Goal: Information Seeking & Learning: Check status

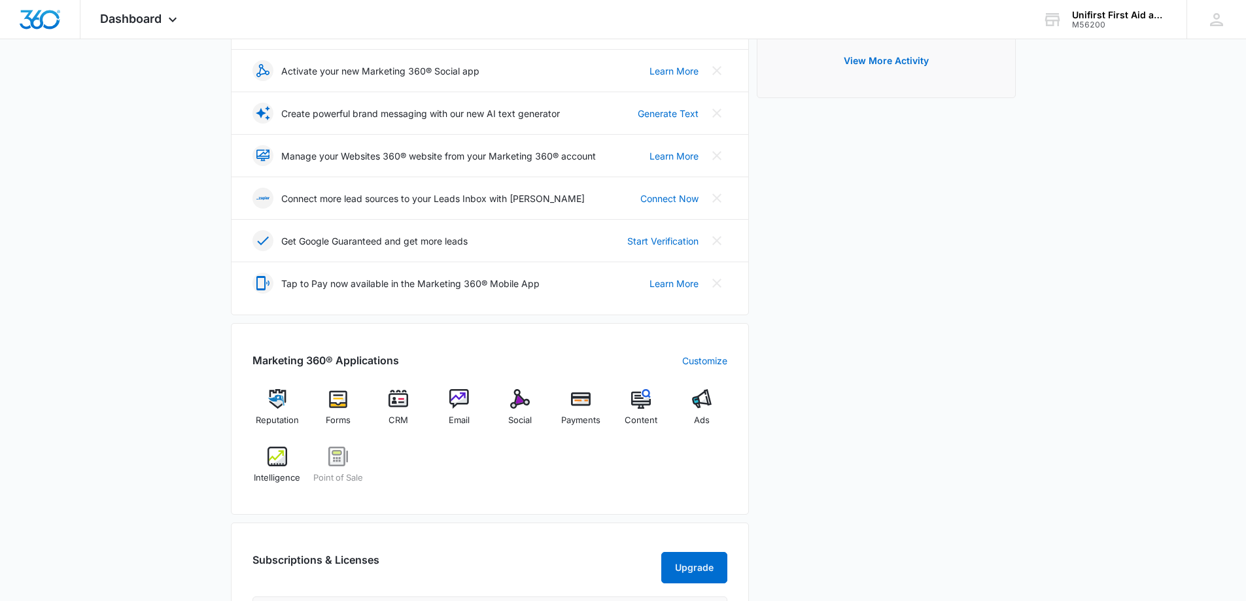
scroll to position [262, 0]
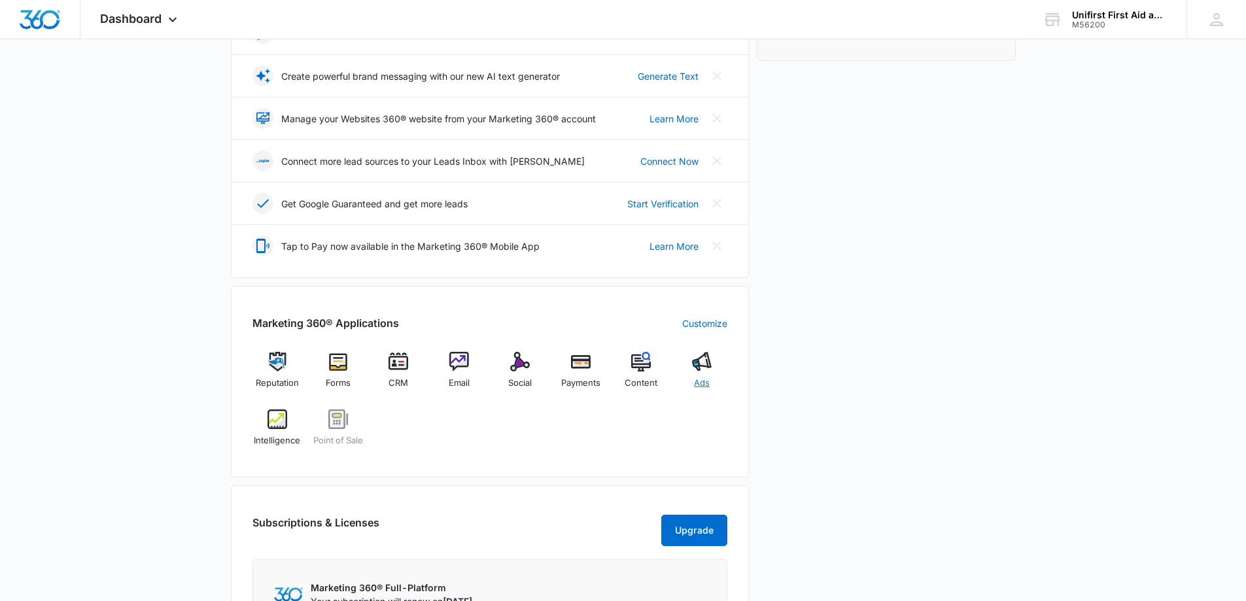
click at [699, 364] on img at bounding box center [702, 362] width 20 height 20
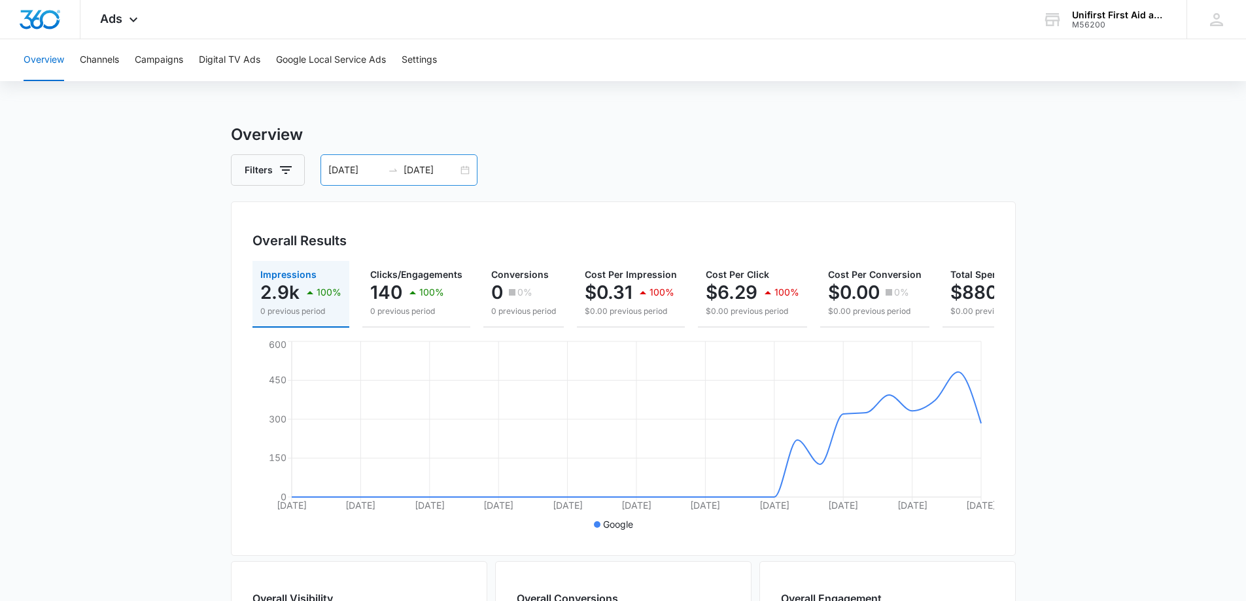
click at [463, 171] on div "09/07/2025 10/07/2025" at bounding box center [398, 169] width 157 height 31
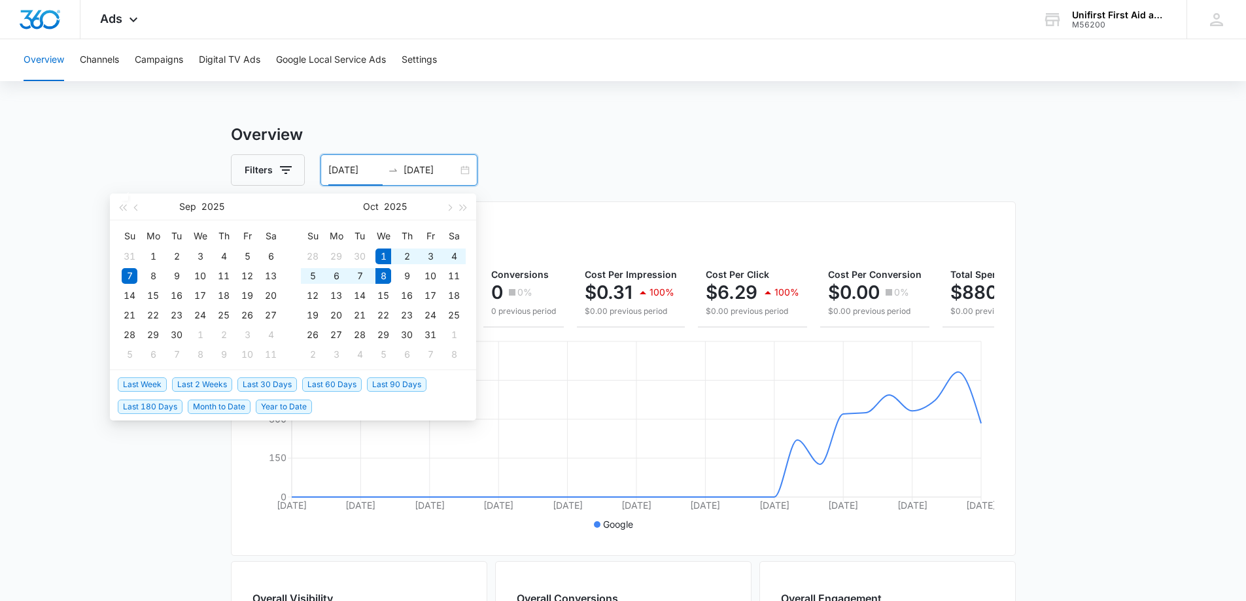
type input "[DATE]"
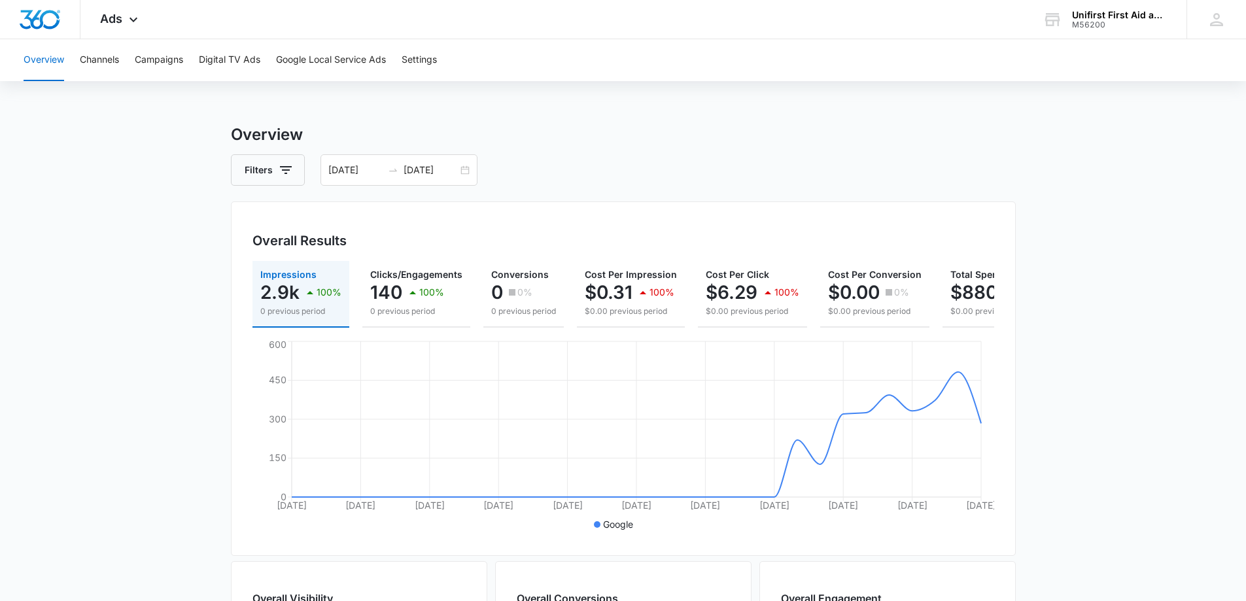
click at [702, 167] on div "Filters 09/07/2025 10/07/2025" at bounding box center [623, 169] width 785 height 31
click at [286, 169] on icon "button" at bounding box center [286, 170] width 12 height 8
click at [392, 250] on icon "Show Type filters" at bounding box center [387, 252] width 16 height 16
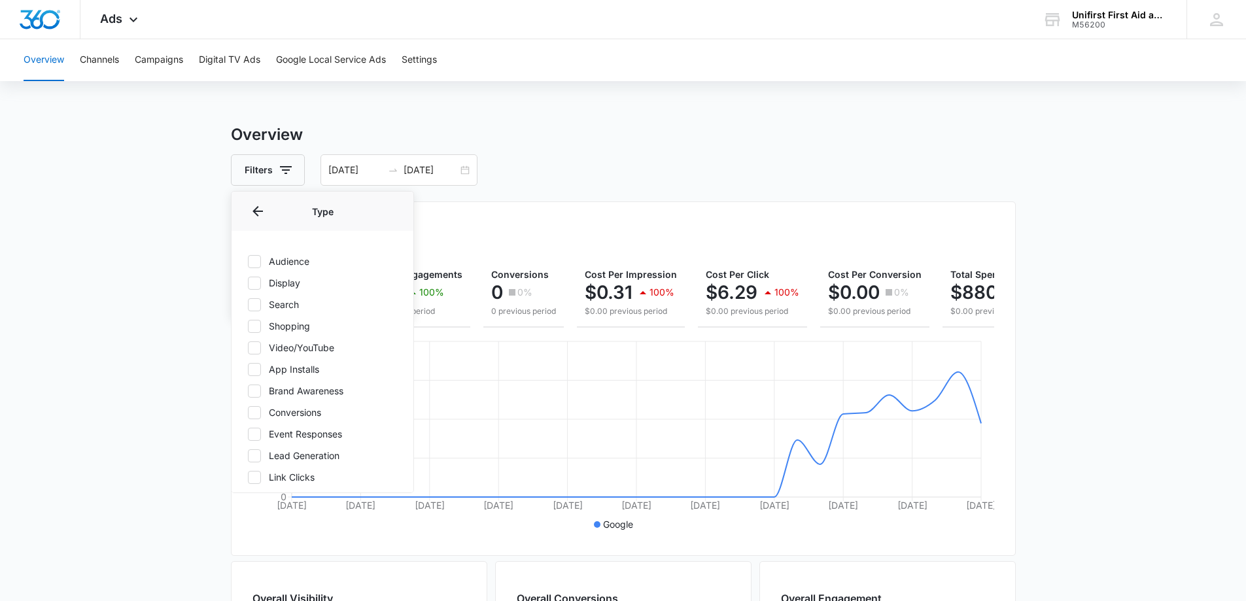
click at [543, 158] on div "Filters Channel Type Type Audience Display Search Shopping Video/YouTube App In…" at bounding box center [623, 169] width 785 height 31
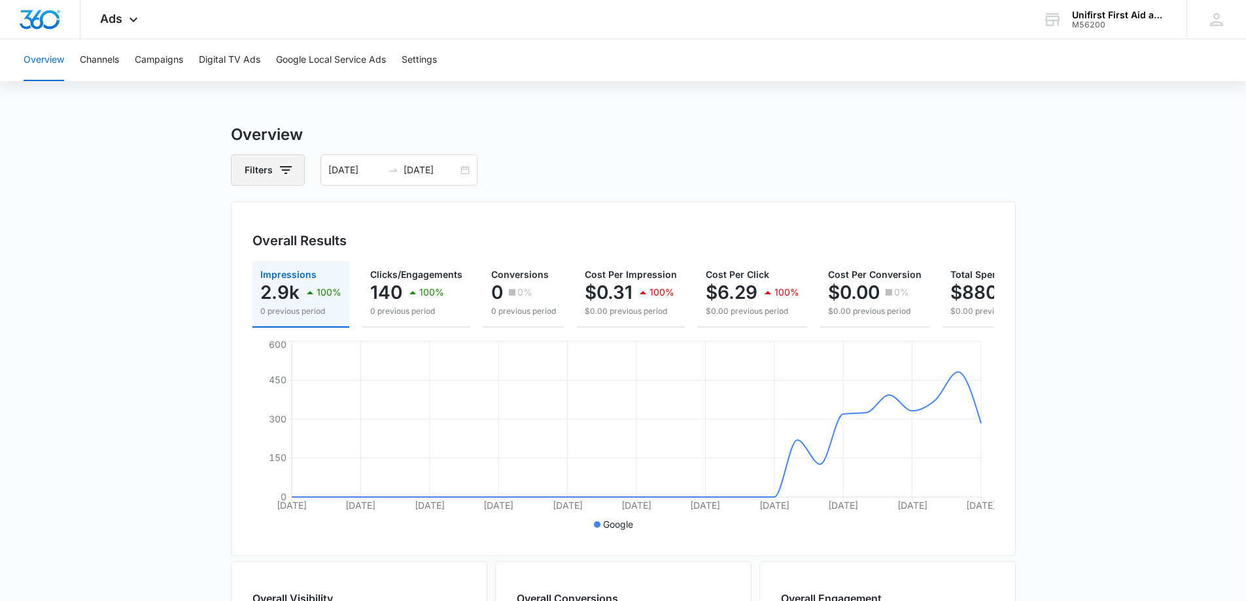
click at [283, 171] on icon "button" at bounding box center [286, 170] width 12 height 8
click at [387, 215] on icon "Show Channel filters" at bounding box center [387, 218] width 16 height 16
click at [259, 263] on icon at bounding box center [255, 262] width 12 height 12
click at [248, 262] on input "Google" at bounding box center [247, 261] width 1 height 1
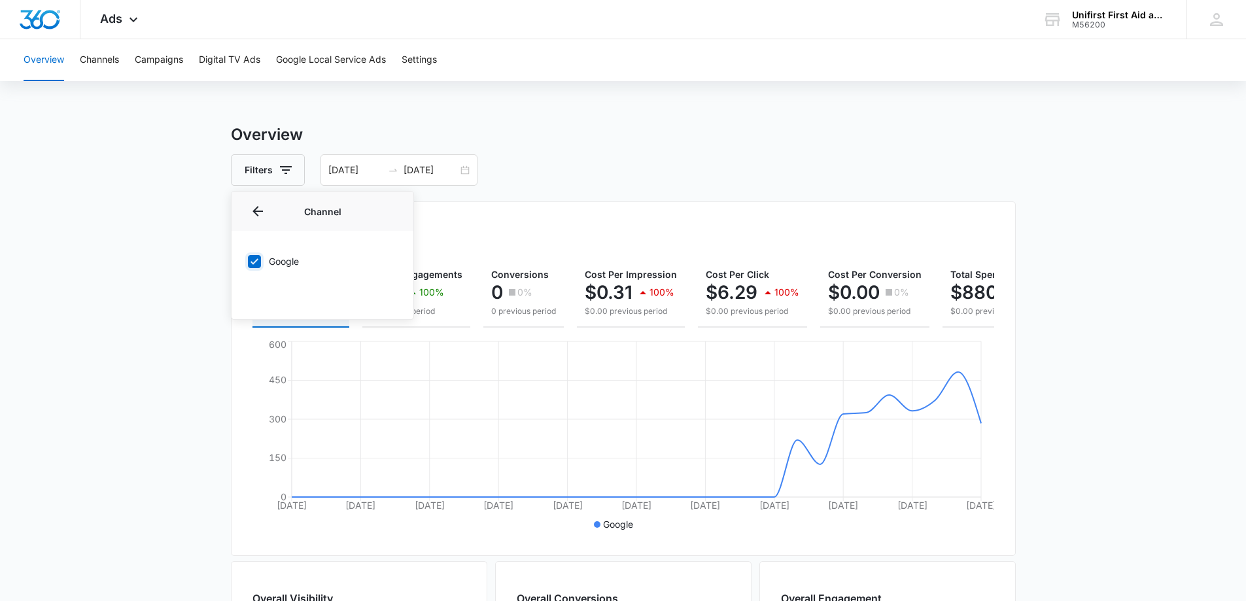
checkbox input "true"
click at [286, 170] on icon "button" at bounding box center [286, 170] width 12 height 8
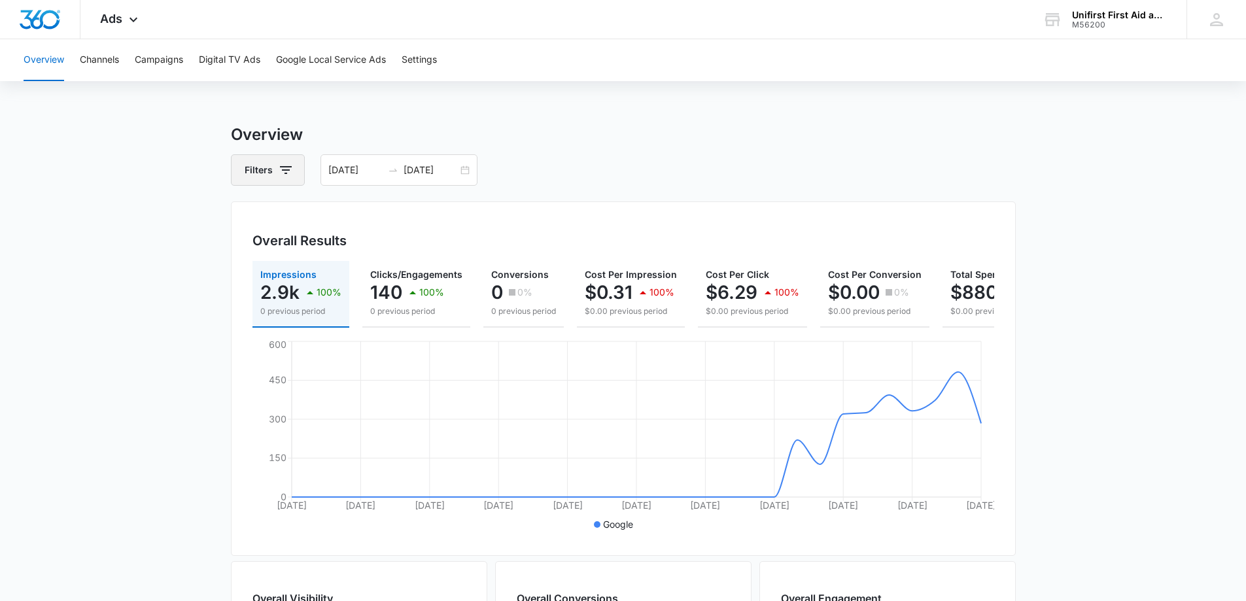
click at [286, 169] on icon "button" at bounding box center [286, 170] width 12 height 8
click at [389, 218] on icon "Show Channel filters" at bounding box center [387, 218] width 16 height 16
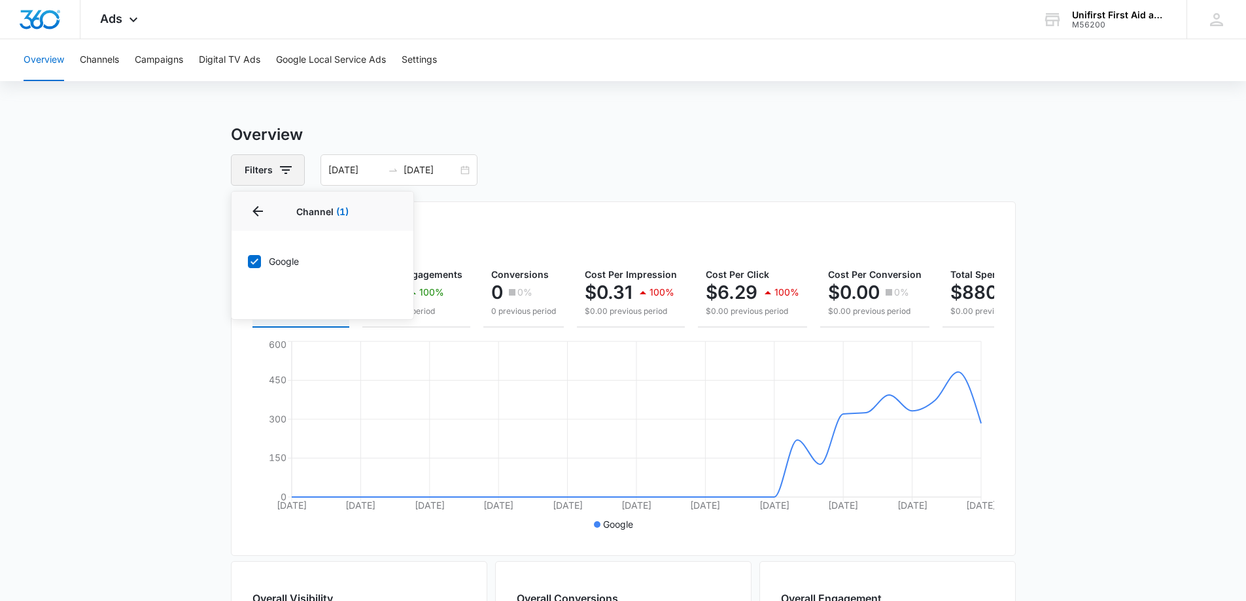
click at [282, 168] on icon "button" at bounding box center [286, 170] width 16 height 16
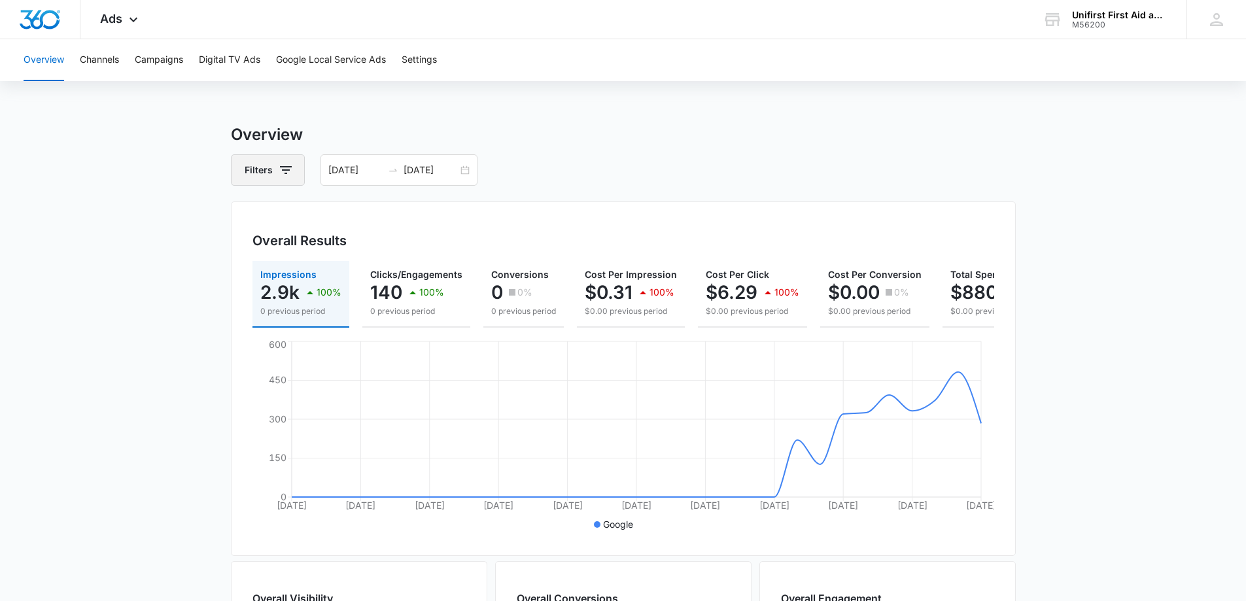
click at [294, 173] on button "Filters" at bounding box center [268, 169] width 74 height 31
click at [388, 253] on icon "Show Type filters" at bounding box center [387, 252] width 16 height 16
click at [550, 146] on div "Overview Filters 09/07/2025 10/07/2025 Overall Results Impressions 2.9k 100% 0 …" at bounding box center [623, 592] width 785 height 939
click at [158, 60] on button "Campaigns" at bounding box center [159, 60] width 48 height 42
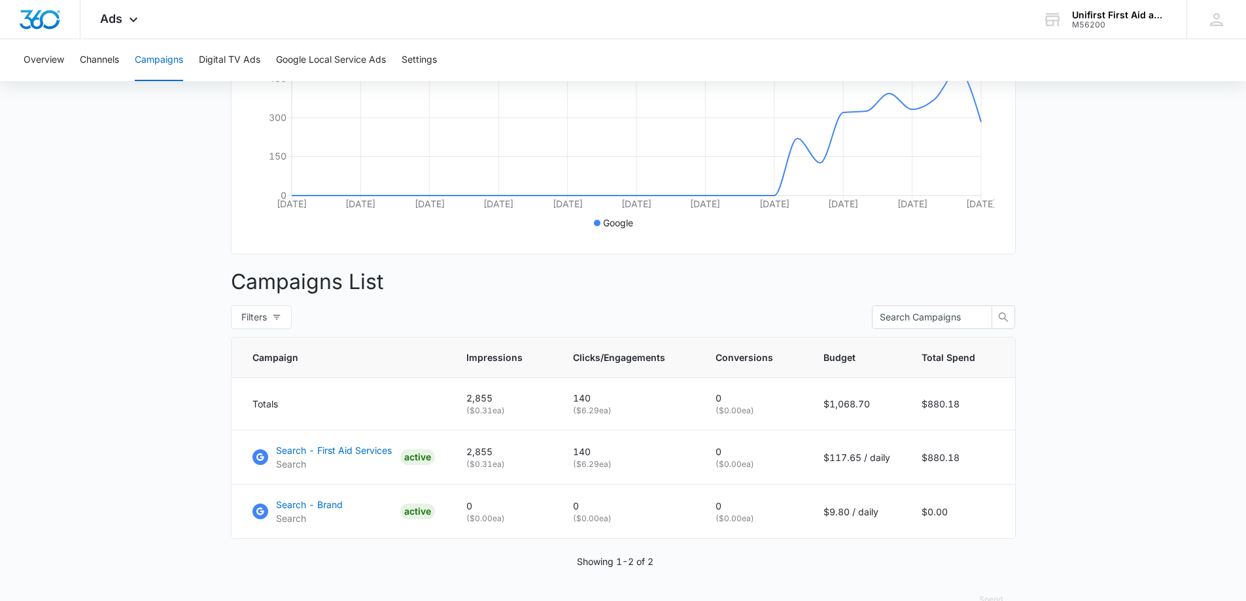
scroll to position [341, 0]
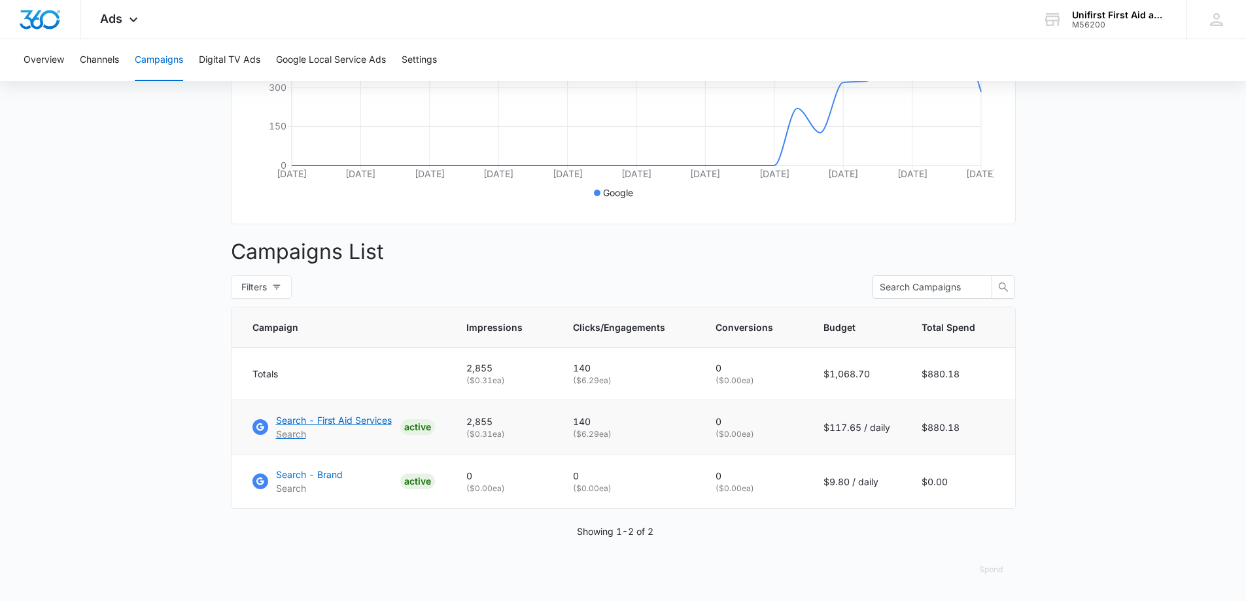
click at [350, 424] on p "Search - First Aid Services" at bounding box center [334, 420] width 116 height 14
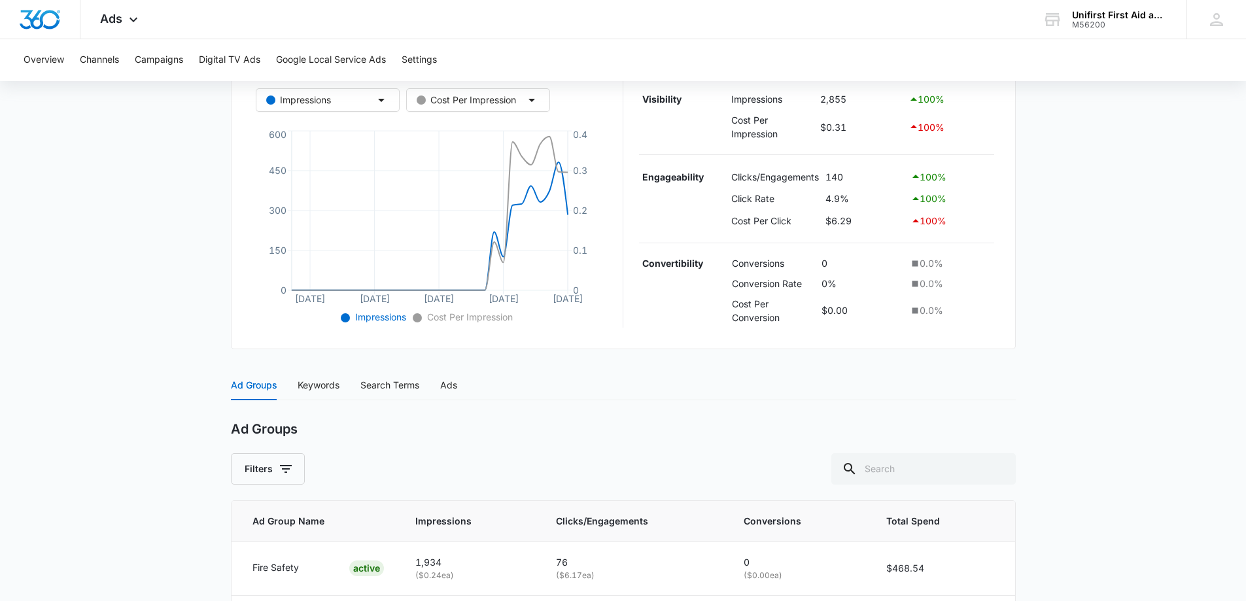
scroll to position [361, 0]
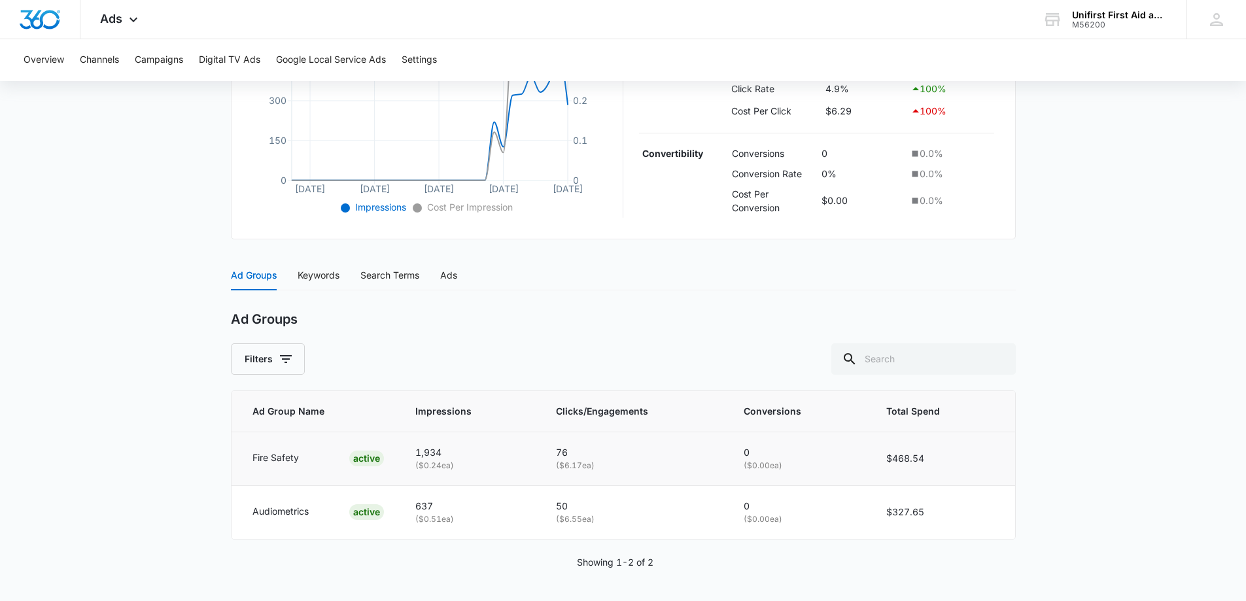
click at [283, 458] on p "Fire Safety" at bounding box center [275, 458] width 46 height 14
click at [287, 358] on icon "button" at bounding box center [286, 359] width 16 height 16
click at [243, 432] on input "Active" at bounding box center [243, 433] width 10 height 10
radio input "true"
click at [244, 413] on input "All" at bounding box center [243, 413] width 10 height 10
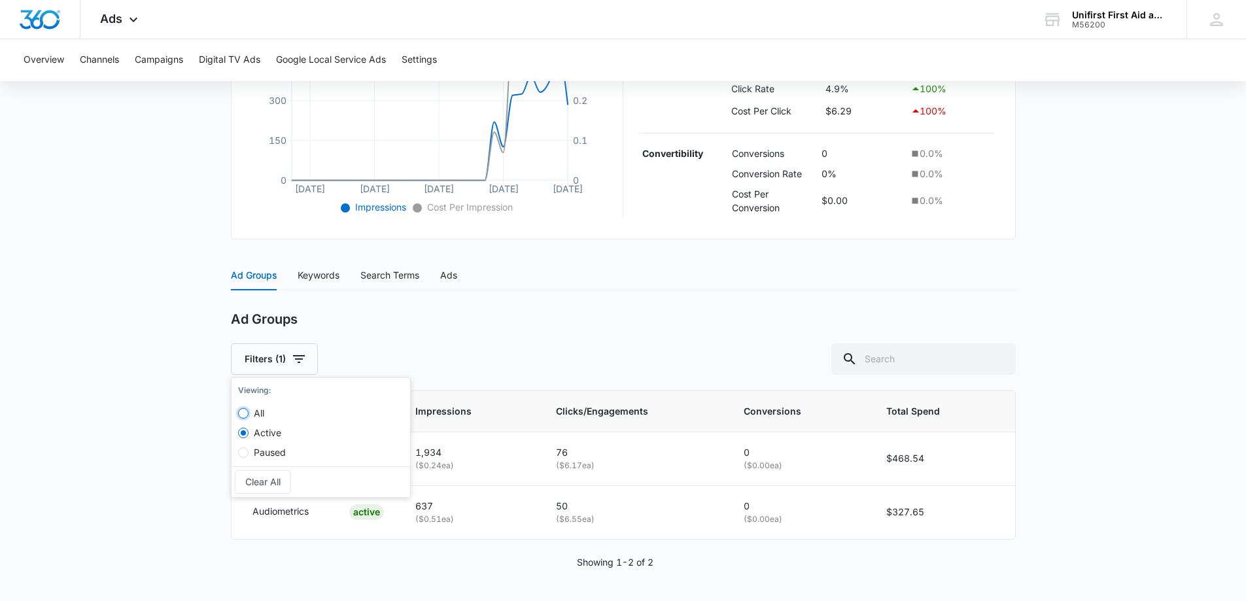
radio input "true"
radio input "false"
click at [182, 420] on main "Search - First Aid Services | Search Active $117.65 daily , $880.18 Spent Overv…" at bounding box center [623, 181] width 1246 height 839
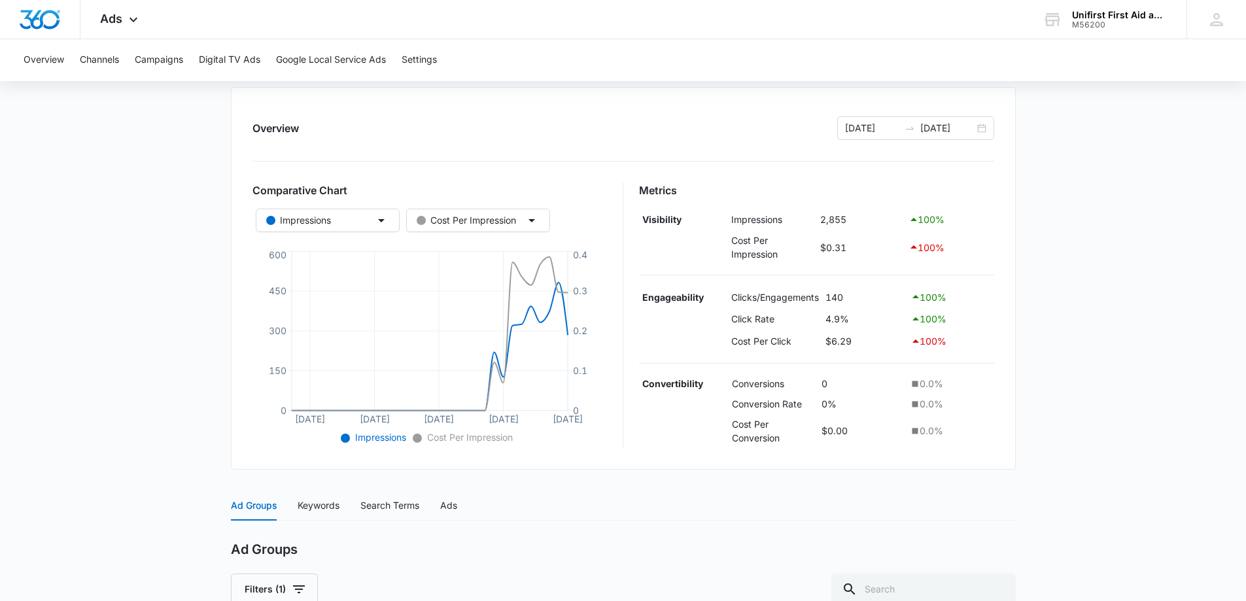
scroll to position [196, 0]
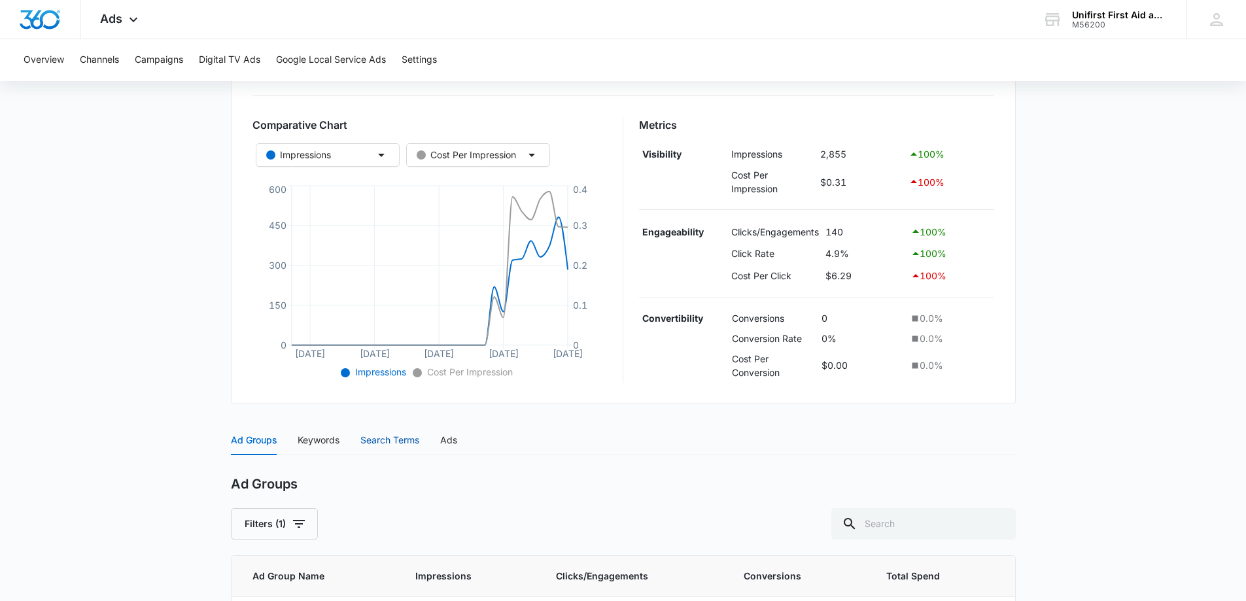
click at [387, 439] on div "Search Terms" at bounding box center [389, 440] width 59 height 14
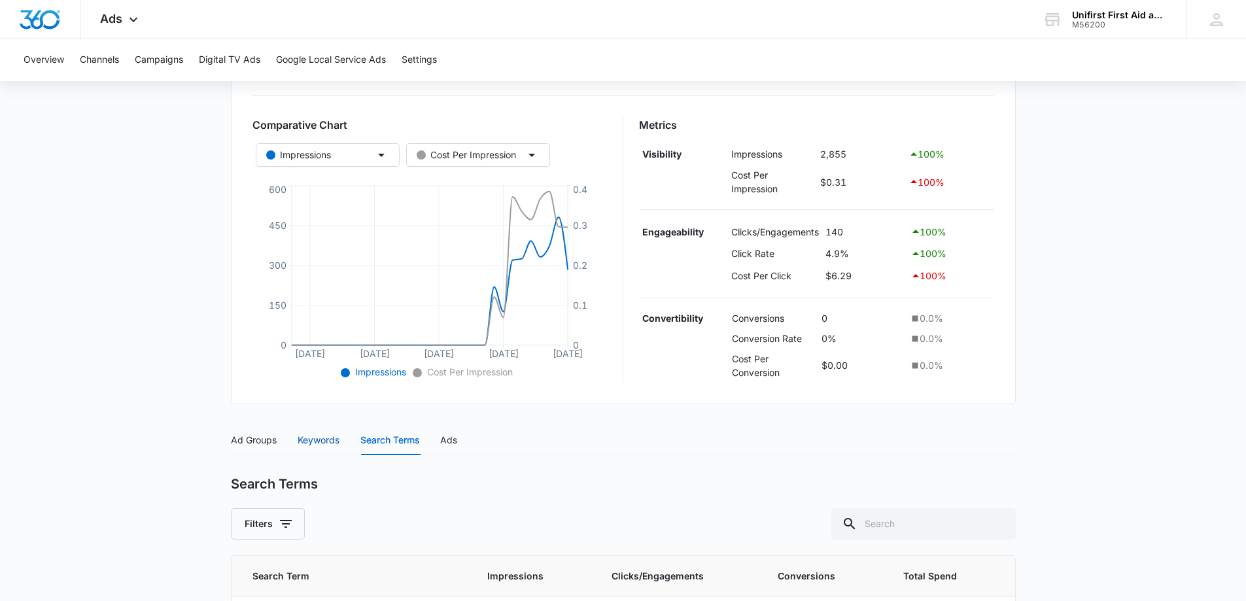
click at [322, 438] on div "Keywords" at bounding box center [319, 440] width 42 height 14
click at [262, 443] on div "Ad Groups" at bounding box center [254, 440] width 46 height 14
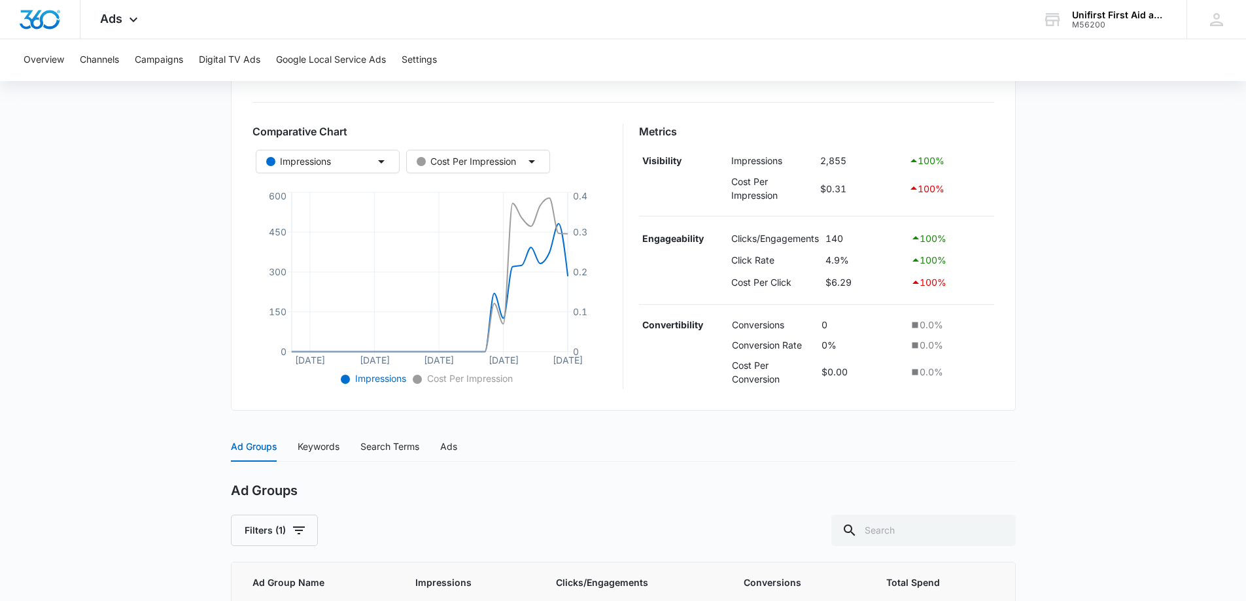
scroll to position [34, 0]
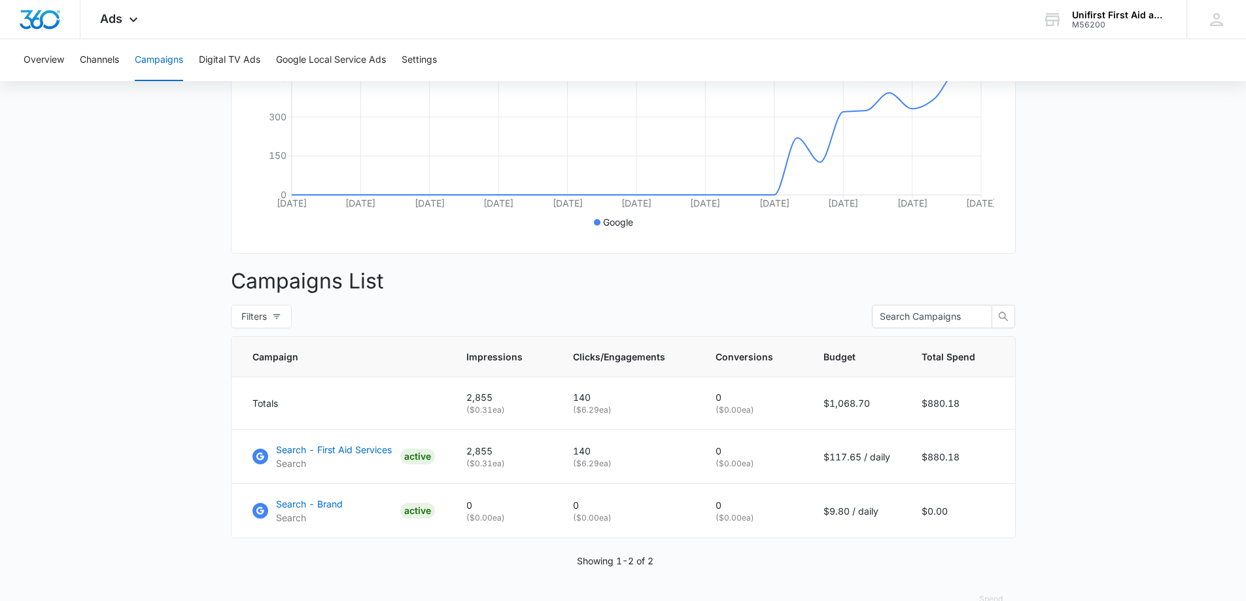
scroll to position [341, 0]
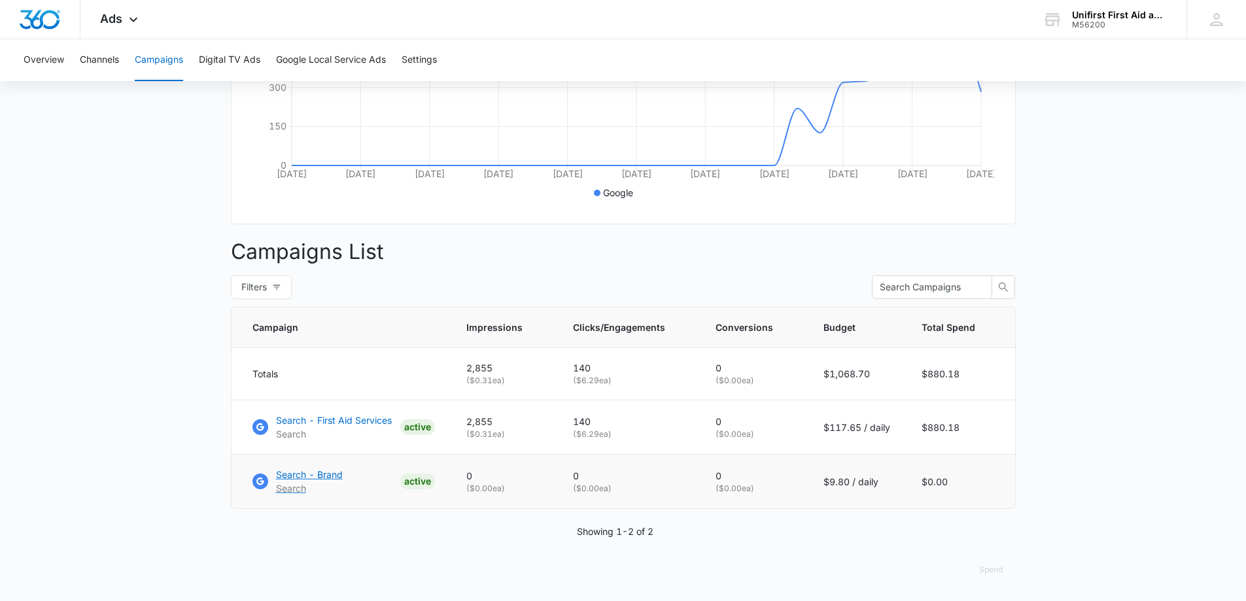
click at [328, 475] on p "Search - Brand" at bounding box center [309, 475] width 67 height 14
